Goal: Task Accomplishment & Management: Manage account settings

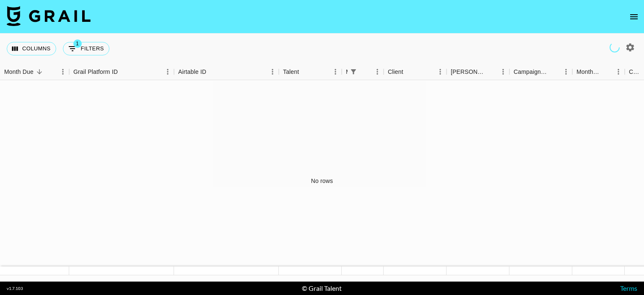
click at [625, 43] on icon "button" at bounding box center [630, 47] width 10 height 10
select select "[DATE]"
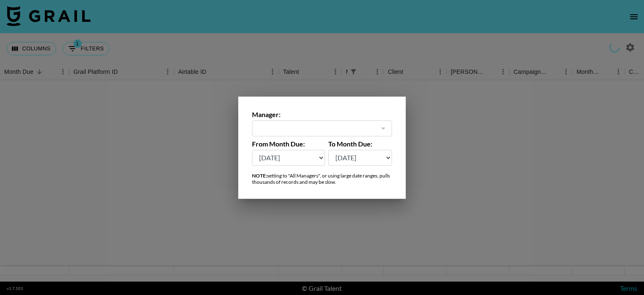
click at [386, 127] on div at bounding box center [382, 128] width 11 height 12
click at [481, 78] on div at bounding box center [322, 147] width 644 height 295
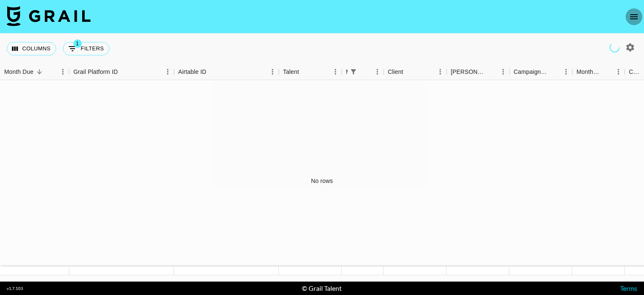
click at [637, 16] on icon "open drawer" at bounding box center [634, 17] width 10 height 10
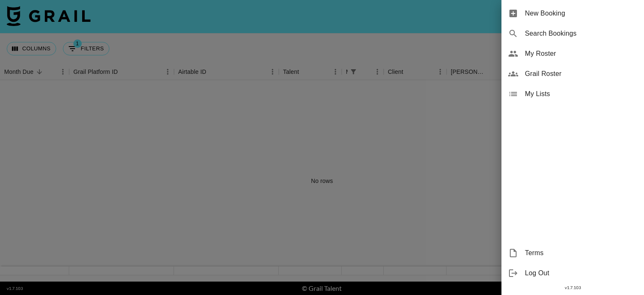
click at [534, 76] on span "Grail Roster" at bounding box center [581, 74] width 112 height 10
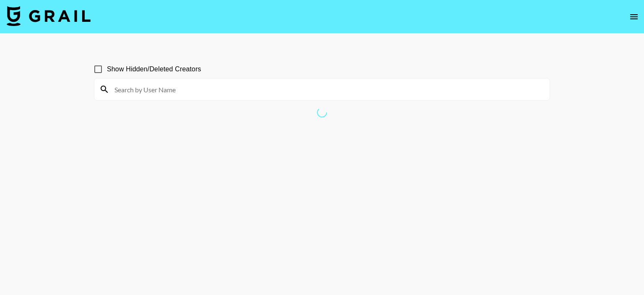
click at [70, 11] on img at bounding box center [49, 16] width 84 height 20
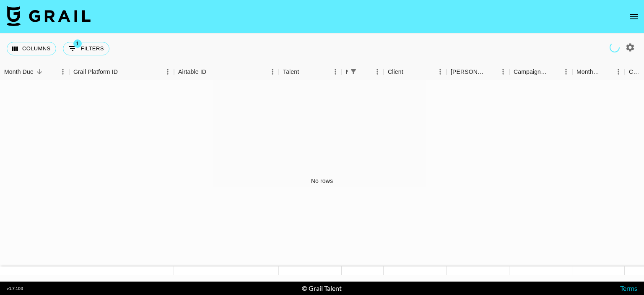
click at [642, 20] on nav at bounding box center [322, 17] width 644 height 34
click at [633, 18] on icon "open drawer" at bounding box center [634, 17] width 10 height 10
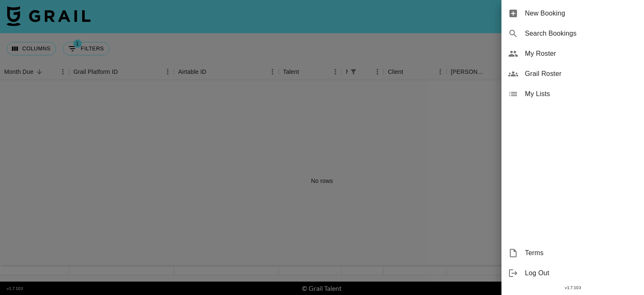
click at [542, 273] on span "Log Out" at bounding box center [581, 273] width 112 height 10
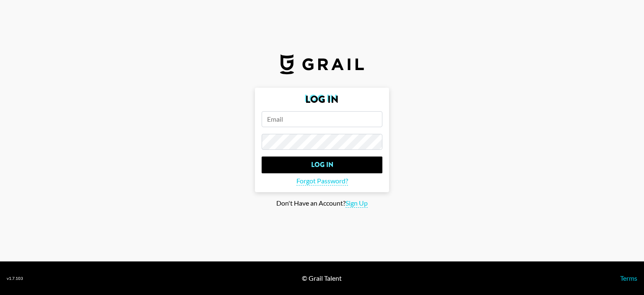
click at [321, 118] on input "email" at bounding box center [321, 119] width 121 height 16
click at [274, 124] on input "email" at bounding box center [321, 119] width 121 height 16
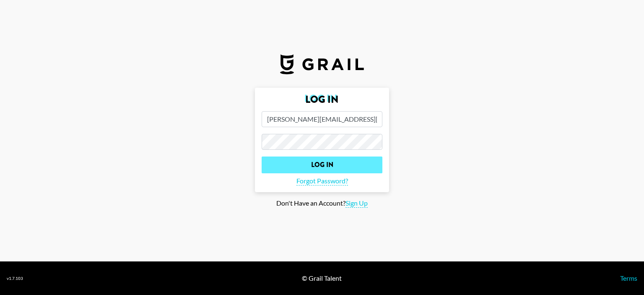
type input "karina.milczarek@grail-talent.com"
click at [306, 164] on input "Log In" at bounding box center [321, 164] width 121 height 17
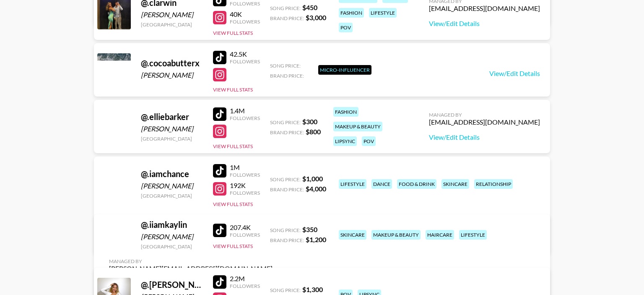
scroll to position [1558, 0]
